Goal: Task Accomplishment & Management: Use online tool/utility

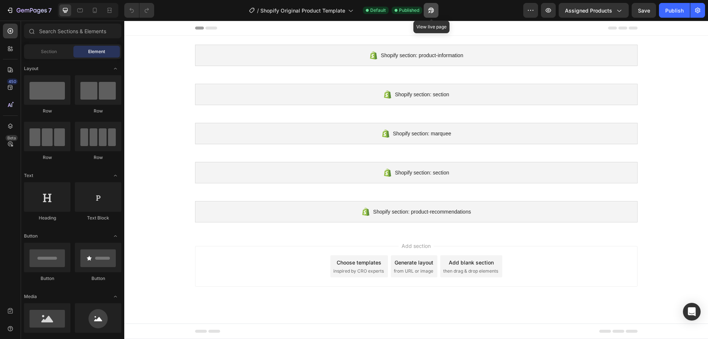
click at [428, 13] on icon "button" at bounding box center [430, 10] width 7 height 7
click at [697, 12] on icon "button" at bounding box center [697, 11] width 5 height 6
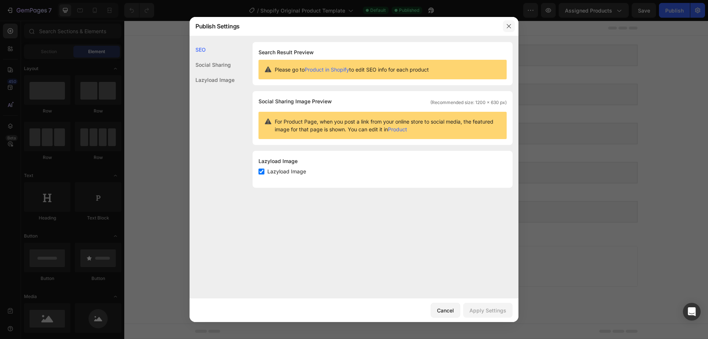
click at [508, 27] on icon "button" at bounding box center [509, 26] width 6 height 6
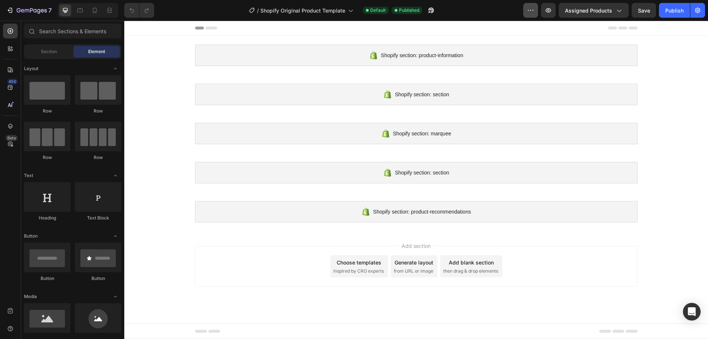
click at [531, 10] on icon "button" at bounding box center [530, 10] width 7 height 7
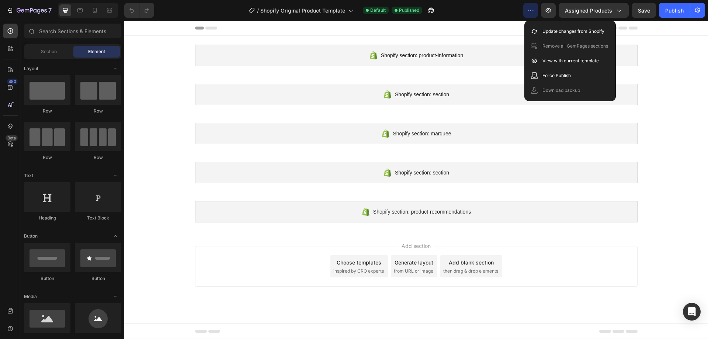
click at [531, 10] on icon "button" at bounding box center [530, 10] width 7 height 7
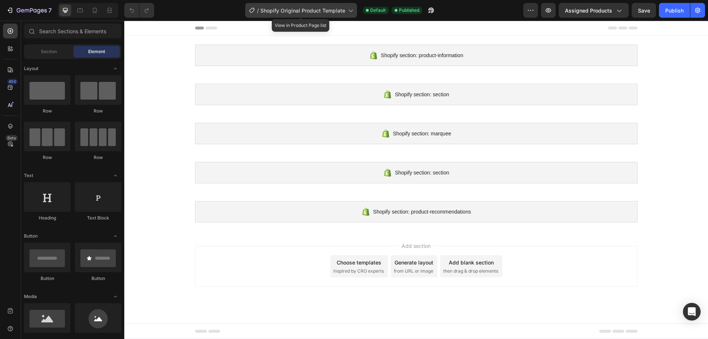
click at [349, 12] on icon at bounding box center [350, 10] width 7 height 7
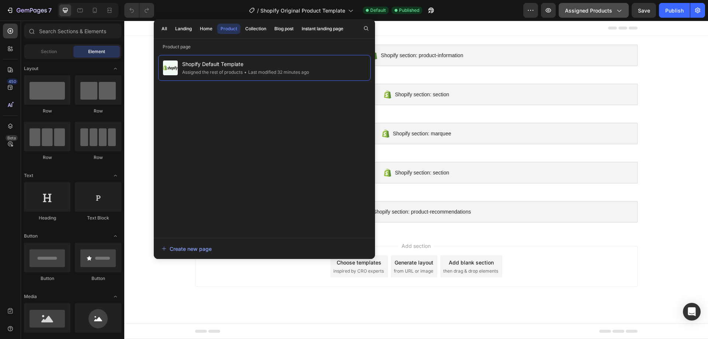
click at [623, 12] on button "Assigned Products" at bounding box center [594, 10] width 70 height 15
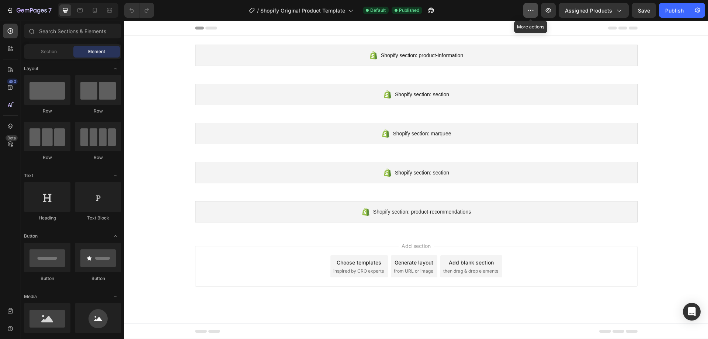
click at [534, 11] on icon "button" at bounding box center [530, 10] width 7 height 7
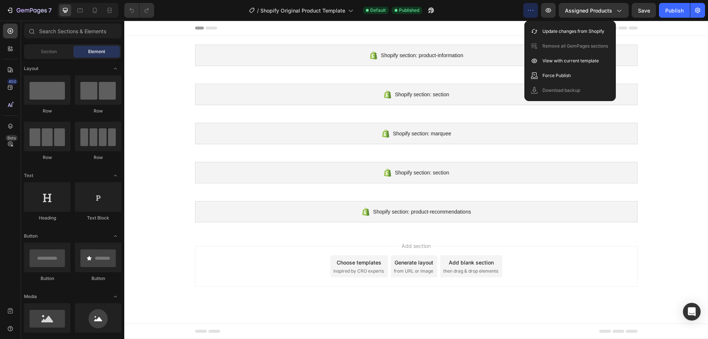
click at [533, 11] on icon "button" at bounding box center [532, 10] width 1 height 1
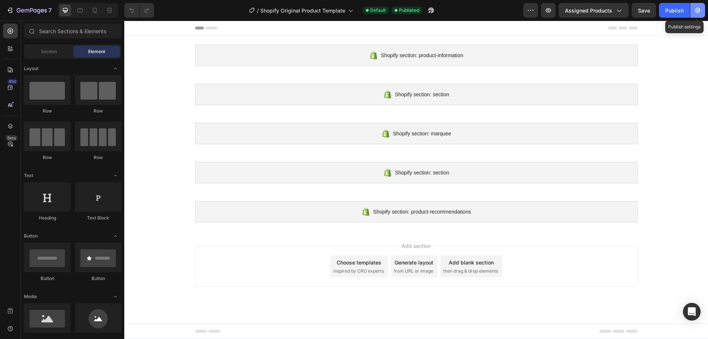
click at [700, 11] on icon "button" at bounding box center [697, 10] width 7 height 7
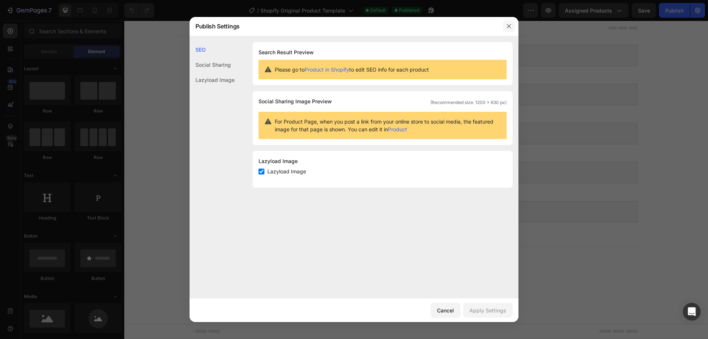
click at [505, 29] on button "button" at bounding box center [509, 26] width 12 height 12
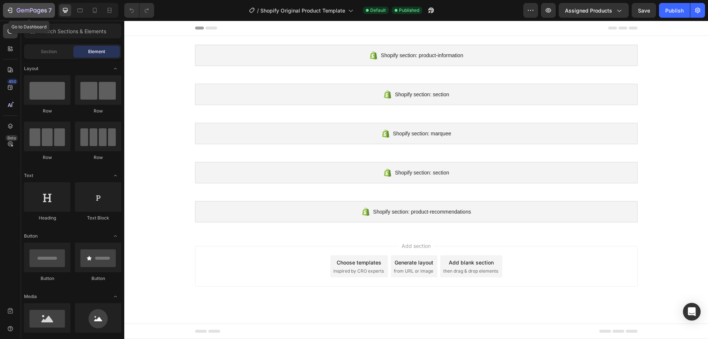
click at [11, 6] on div "7" at bounding box center [28, 10] width 45 height 9
